Goal: Information Seeking & Learning: Learn about a topic

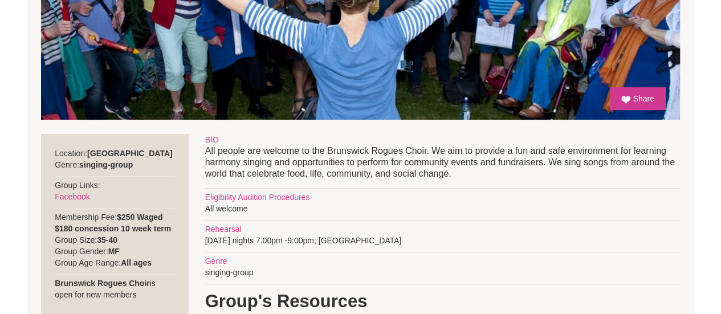
scroll to position [399, 0]
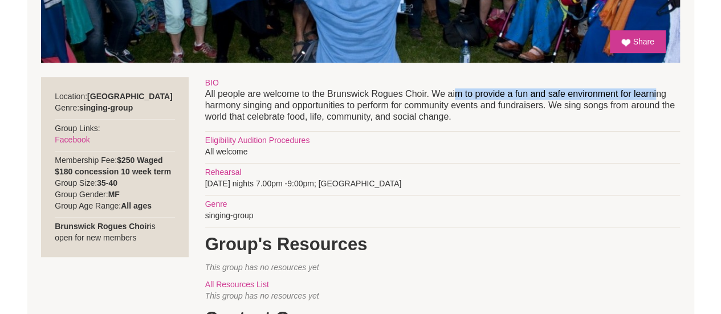
drag, startPoint x: 577, startPoint y: 96, endPoint x: 656, endPoint y: 95, distance: 79.8
click at [656, 95] on p "All people are welcome to the Brunswick Rogues Choir. We aim to provide a fun a…" at bounding box center [442, 105] width 475 height 34
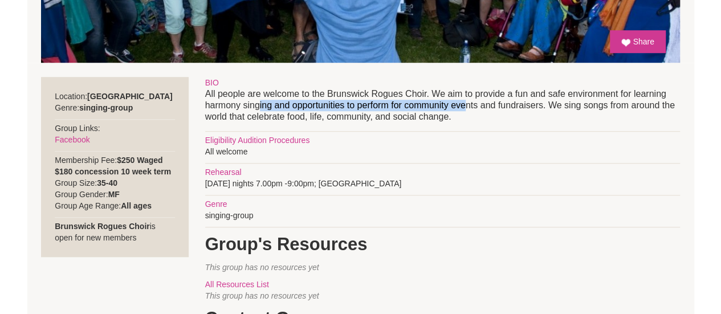
drag, startPoint x: 299, startPoint y: 107, endPoint x: 486, endPoint y: 110, distance: 186.9
click at [482, 110] on p "All people are welcome to the Brunswick Rogues Choir. We aim to provide a fun a…" at bounding box center [442, 105] width 475 height 34
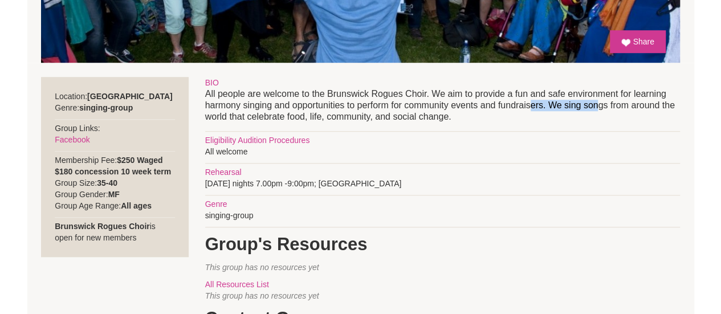
drag, startPoint x: 589, startPoint y: 107, endPoint x: 605, endPoint y: 107, distance: 16.0
click at [605, 107] on p "All people are welcome to the Brunswick Rogues Choir. We aim to provide a fun a…" at bounding box center [442, 105] width 475 height 34
click at [626, 103] on p "All people are welcome to the Brunswick Rogues Choir. We aim to provide a fun a…" at bounding box center [442, 105] width 475 height 34
drag, startPoint x: 379, startPoint y: 115, endPoint x: 407, endPoint y: 116, distance: 27.9
click at [389, 116] on p "All people are welcome to the Brunswick Rogues Choir. We aim to provide a fun a…" at bounding box center [442, 105] width 475 height 34
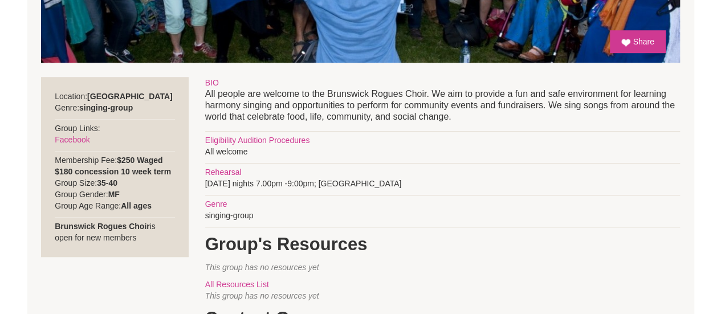
click at [423, 118] on p "All people are welcome to the Brunswick Rogues Choir. We aim to provide a fun a…" at bounding box center [442, 105] width 475 height 34
drag, startPoint x: 402, startPoint y: 121, endPoint x: 289, endPoint y: 117, distance: 112.9
click at [304, 115] on p "All people are welcome to the Brunswick Rogues Choir. We aim to provide a fun a…" at bounding box center [442, 105] width 475 height 34
click at [268, 124] on div "BIO All people are welcome to the Brunswick Rogues Choir. We aim to provide a f…" at bounding box center [442, 316] width 475 height 478
drag, startPoint x: 257, startPoint y: 137, endPoint x: 293, endPoint y: 136, distance: 35.9
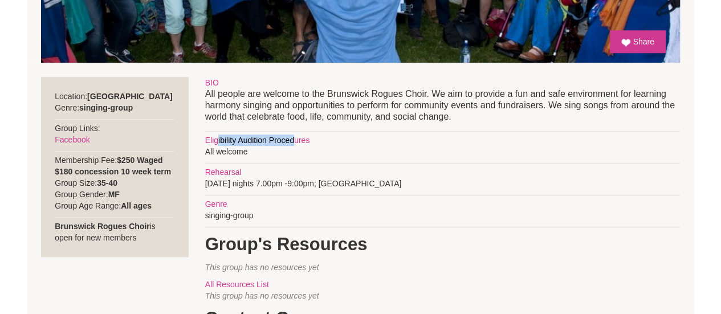
click at [293, 136] on div "Eligibility Audition Procedures" at bounding box center [442, 139] width 475 height 11
click at [294, 138] on div "Eligibility Audition Procedures" at bounding box center [442, 139] width 475 height 11
click at [497, 220] on div "BIO All people are welcome to the Brunswick Rogues Choir. We aim to provide a f…" at bounding box center [442, 316] width 475 height 478
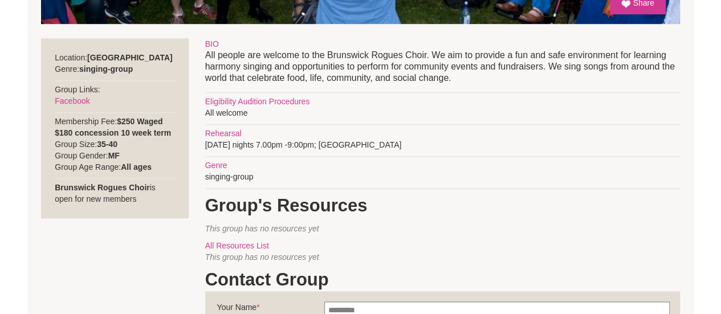
scroll to position [456, 0]
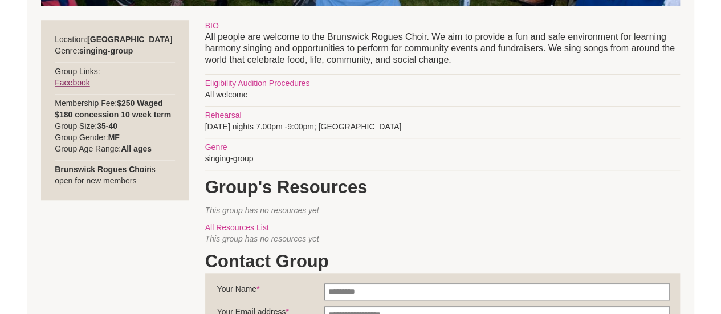
click at [66, 85] on link "Facebook" at bounding box center [72, 82] width 35 height 9
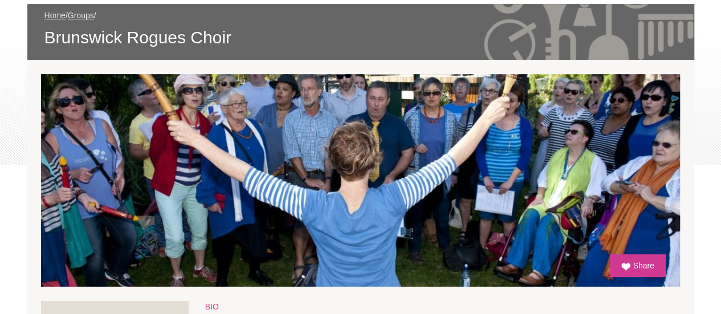
scroll to position [171, 0]
